Goal: Information Seeking & Learning: Learn about a topic

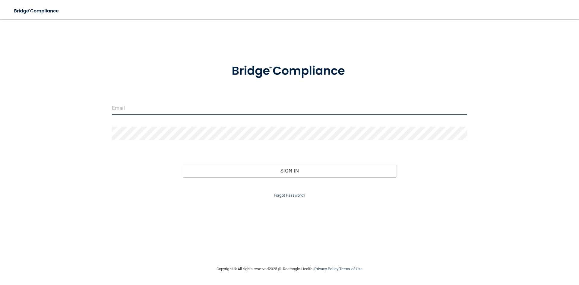
click at [137, 102] on input "email" at bounding box center [290, 108] width 356 height 14
drag, startPoint x: 176, startPoint y: 110, endPoint x: 111, endPoint y: 117, distance: 65.8
click at [111, 117] on div "[EMAIL_ADDRESS][DOMAIN_NAME]" at bounding box center [289, 110] width 365 height 18
type input "[EMAIL_ADDRESS][DOMAIN_NAME]"
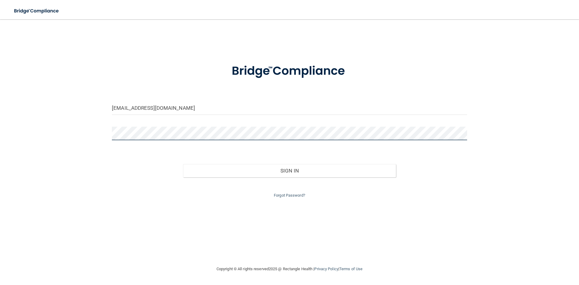
click at [183, 164] on button "Sign In" at bounding box center [289, 170] width 213 height 13
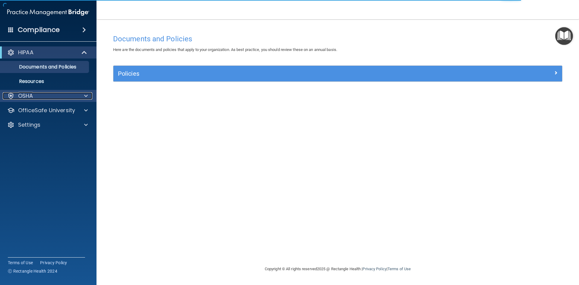
click at [38, 93] on div "OSHA" at bounding box center [40, 95] width 75 height 7
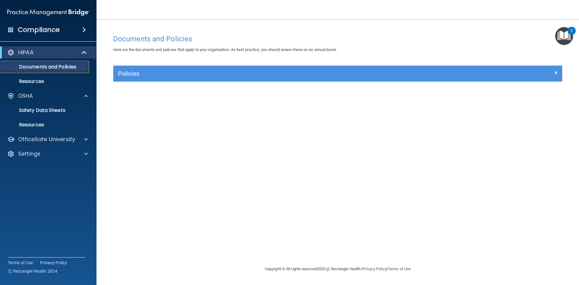
click at [53, 68] on p "Documents and Policies" at bounding box center [45, 67] width 82 height 6
click at [78, 52] on div at bounding box center [84, 52] width 15 height 7
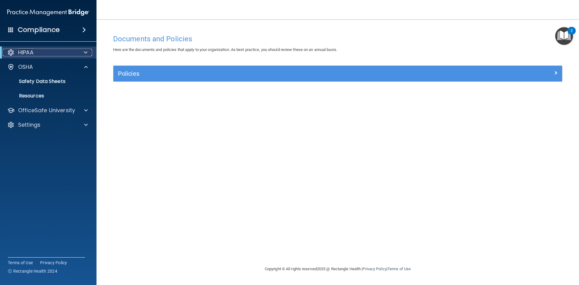
click at [84, 52] on span at bounding box center [86, 52] width 4 height 7
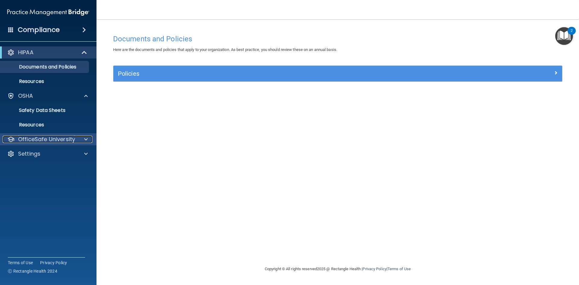
click at [79, 141] on div at bounding box center [85, 139] width 15 height 7
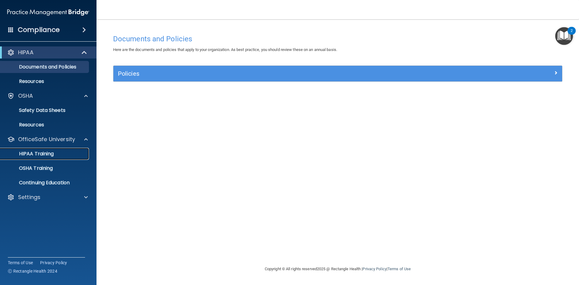
click at [60, 150] on link "HIPAA Training" at bounding box center [41, 154] width 95 height 12
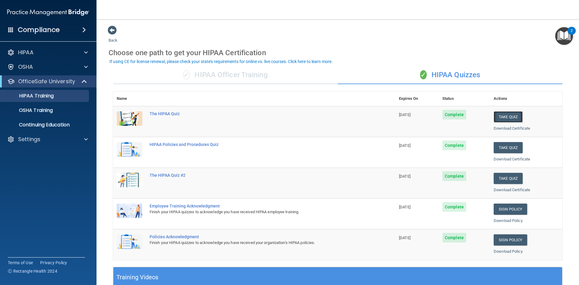
click at [503, 121] on button "Take Quiz" at bounding box center [508, 116] width 29 height 11
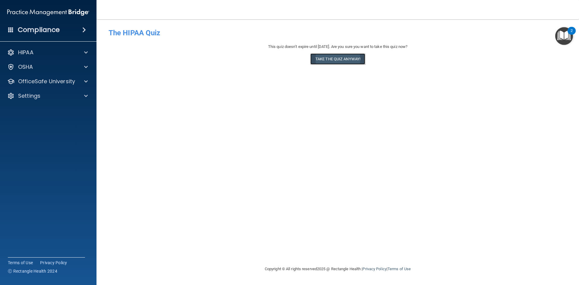
click at [346, 56] on button "Take the quiz anyway!" at bounding box center [338, 58] width 55 height 11
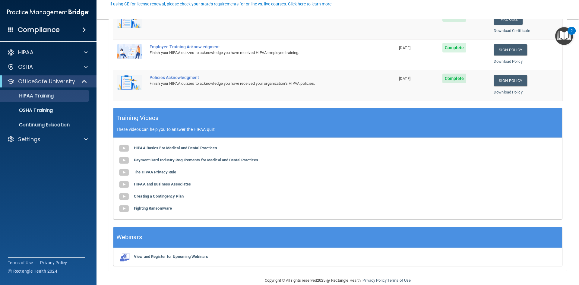
scroll to position [169, 0]
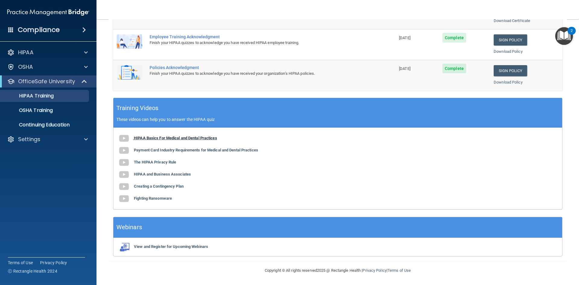
click at [147, 138] on b "HIPAA Basics For Medical and Dental Practices" at bounding box center [175, 138] width 83 height 5
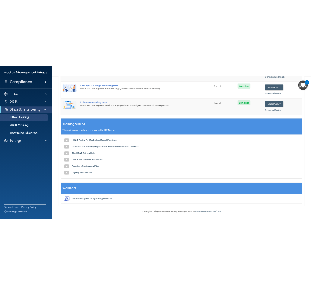
scroll to position [0, 0]
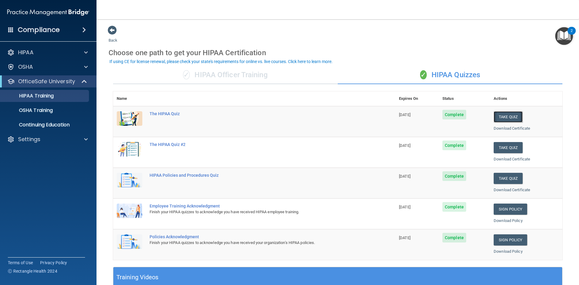
click at [505, 114] on button "Take Quiz" at bounding box center [508, 116] width 29 height 11
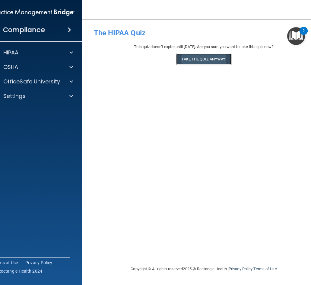
click at [200, 58] on button "Take the quiz anyway!" at bounding box center [203, 58] width 55 height 11
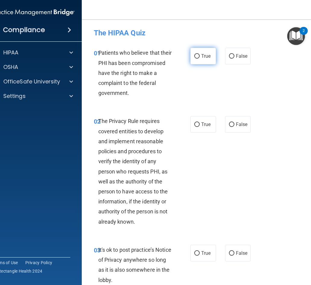
click at [195, 57] on input "True" at bounding box center [196, 56] width 5 height 5
radio input "true"
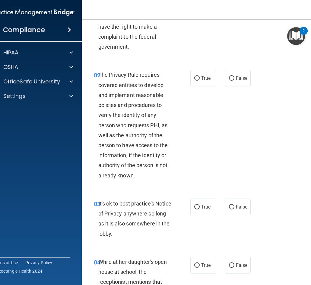
scroll to position [60, 0]
